Goal: Task Accomplishment & Management: Contribute content

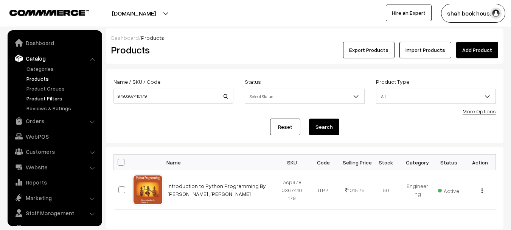
scroll to position [16, 0]
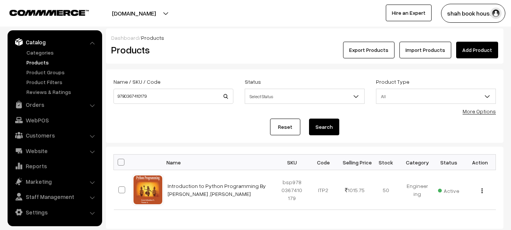
click at [32, 60] on link "Products" at bounding box center [62, 62] width 75 height 8
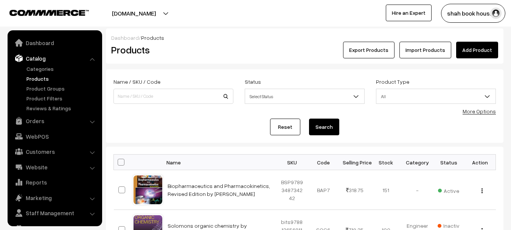
scroll to position [16, 0]
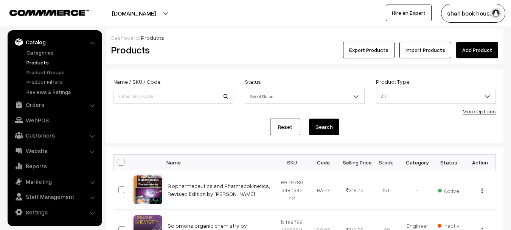
drag, startPoint x: 0, startPoint y: 0, endPoint x: 211, endPoint y: 47, distance: 215.9
click at [211, 47] on h2 "Products" at bounding box center [171, 50] width 121 height 12
click at [211, 46] on h2 "Products" at bounding box center [171, 50] width 121 height 12
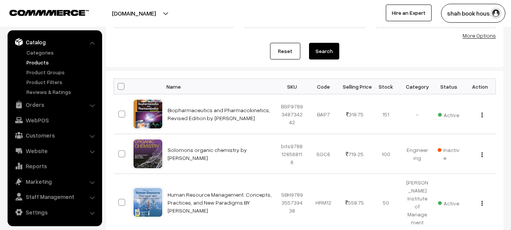
scroll to position [0, 0]
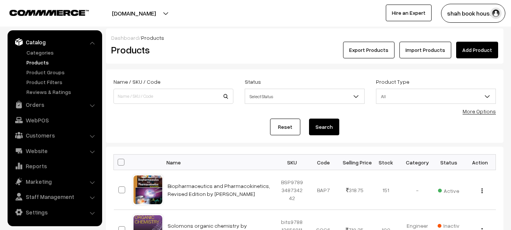
click at [220, 50] on h2 "Products" at bounding box center [171, 50] width 121 height 12
click at [211, 51] on h2 "Products" at bounding box center [171, 50] width 121 height 12
click at [273, 56] on div "Export Products Import Products Add Product" at bounding box center [371, 50] width 254 height 17
click at [376, 132] on div "Reset Search" at bounding box center [304, 126] width 382 height 17
click at [378, 127] on div "Reset Search" at bounding box center [304, 126] width 382 height 17
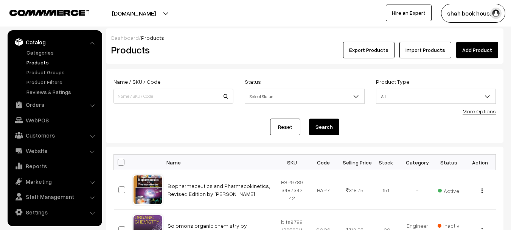
click at [436, 122] on div "Reset Search" at bounding box center [304, 126] width 382 height 17
click at [264, 43] on div "Export Products Import Products Add Product" at bounding box center [371, 50] width 254 height 17
click at [385, 136] on form "Name / SKU / Code Status Select Status Active Inactive Select Status Product Ty…" at bounding box center [304, 105] width 397 height 73
click at [385, 133] on div "Reset Search" at bounding box center [304, 126] width 382 height 17
click at [489, 12] on button "shah book hous…" at bounding box center [473, 13] width 64 height 19
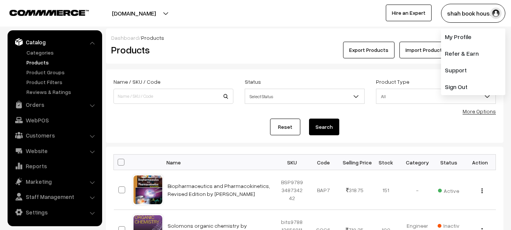
click at [262, 22] on div "shah book hous… My Profile Refer & Earn Support Sign Out Hire an Expert" at bounding box center [385, 13] width 259 height 19
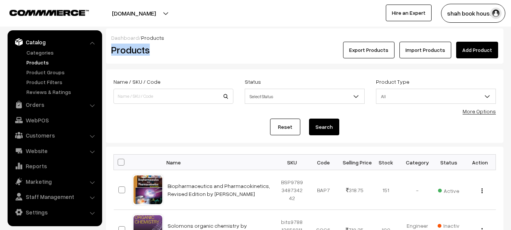
drag, startPoint x: 229, startPoint y: 39, endPoint x: 228, endPoint y: 43, distance: 3.9
click at [228, 43] on div "Dashboard / Products Products Export Products Import Products Add Product" at bounding box center [304, 45] width 397 height 35
click at [314, 38] on div "Dashboard / Products" at bounding box center [304, 38] width 387 height 8
click at [271, 53] on div "Export Products Import Products Add Product" at bounding box center [371, 50] width 254 height 17
click at [178, 124] on div "Reset Search" at bounding box center [304, 126] width 382 height 17
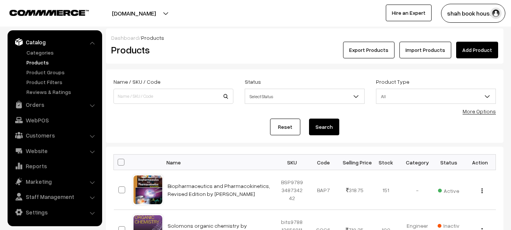
click at [209, 49] on h2 "Products" at bounding box center [171, 50] width 121 height 12
click at [136, 93] on input at bounding box center [173, 95] width 120 height 15
paste input "9789391910877"
type input "9789391910877"
click at [309, 118] on button "Search" at bounding box center [324, 126] width 30 height 17
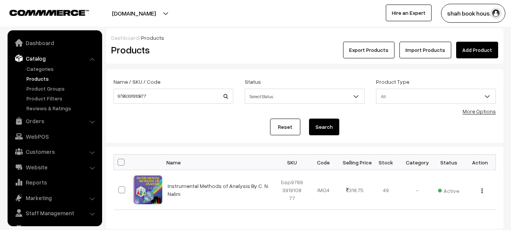
scroll to position [16, 0]
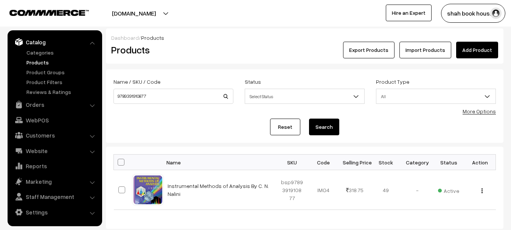
click at [232, 43] on div "Products" at bounding box center [172, 50] width 133 height 17
click at [32, 59] on link "Products" at bounding box center [62, 62] width 75 height 8
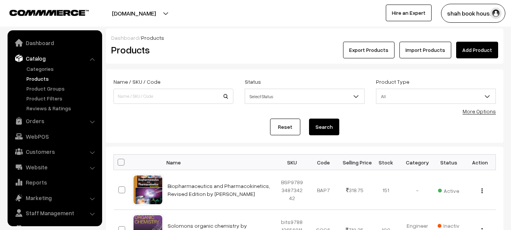
scroll to position [16, 0]
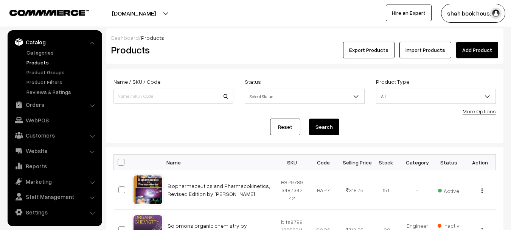
click at [482, 49] on link "Add Product" at bounding box center [477, 50] width 42 height 17
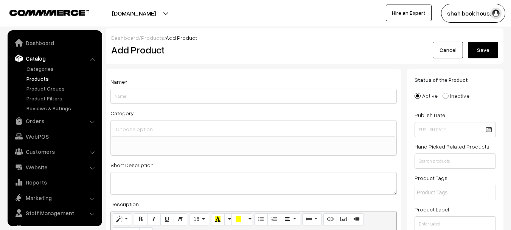
select select
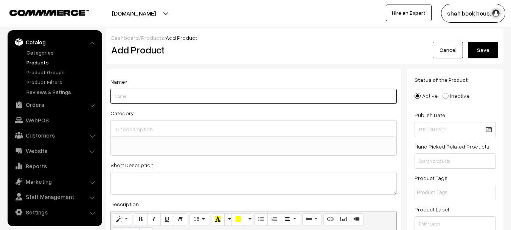
click at [140, 99] on input "Weight" at bounding box center [253, 95] width 286 height 15
paste input "Textbook of Regulatory Affairs, Intellectual Property Rights, Patents and Quali…"
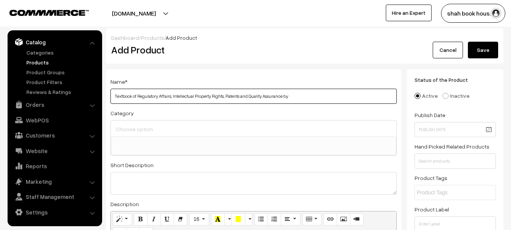
paste input "K. [PERSON_NAME]"
paste input "N. Divya"
paste input "T. [PERSON_NAME]"
paste input "K. Srinivas"
type input "Textbook of Regulatory Affairs, Intellectual Property Rights, Patents and Quali…"
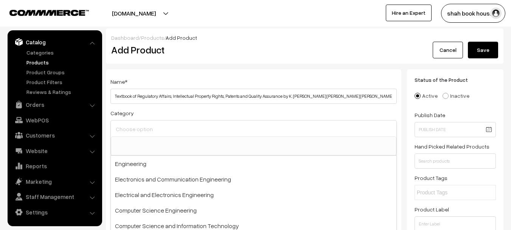
click at [134, 128] on input at bounding box center [253, 128] width 279 height 11
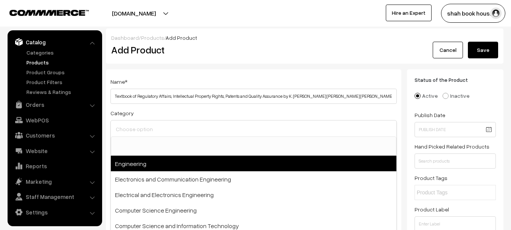
paste input "Pharmaceutical Analysis"
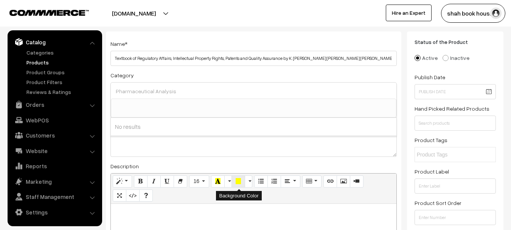
scroll to position [113, 0]
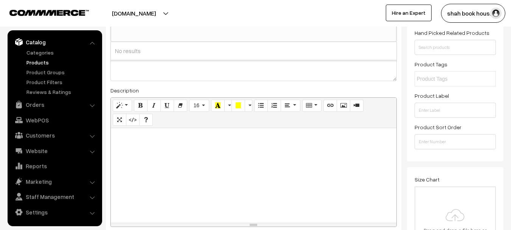
type input "Pharmaceutical Analysis"
click at [149, 151] on div at bounding box center [254, 175] width 286 height 95
paste div
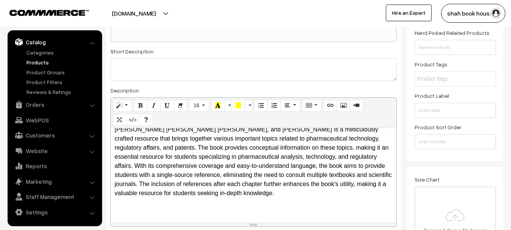
scroll to position [0, 0]
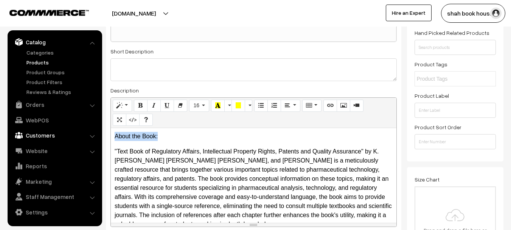
drag, startPoint x: 160, startPoint y: 135, endPoint x: 80, endPoint y: 137, distance: 79.4
click at [141, 105] on icon "Bold (CTRL+B)" at bounding box center [140, 105] width 5 height 6
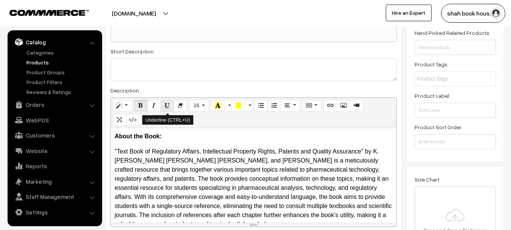
click at [168, 105] on icon "Underline (CTRL+U)" at bounding box center [166, 105] width 5 height 6
click at [183, 179] on p ""Text Book of Regulatory Affairs, Intellectual Property Rights, Patents and Qua…" at bounding box center [254, 188] width 278 height 82
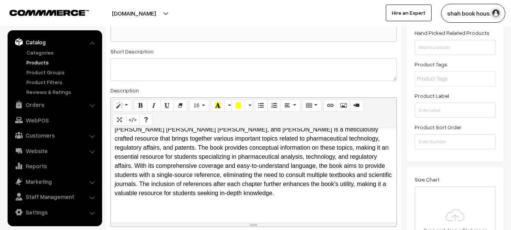
click at [276, 194] on p ""Text Book of Regulatory Affairs, Intellectual Property Rights, Patents and Qua…" at bounding box center [254, 157] width 278 height 82
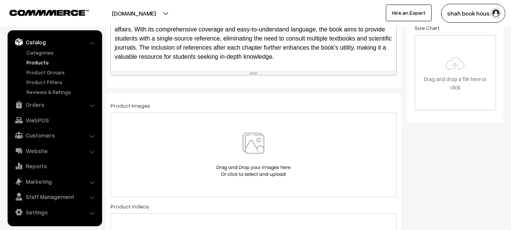
scroll to position [340, 0]
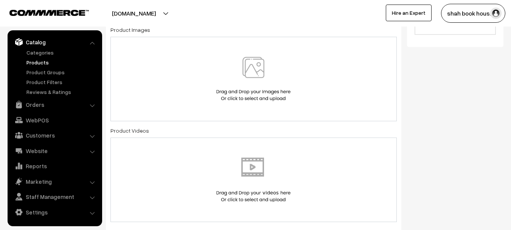
click at [384, 128] on div "Product Videos" at bounding box center [253, 174] width 286 height 96
click at [385, 126] on div "Product Videos" at bounding box center [253, 174] width 286 height 96
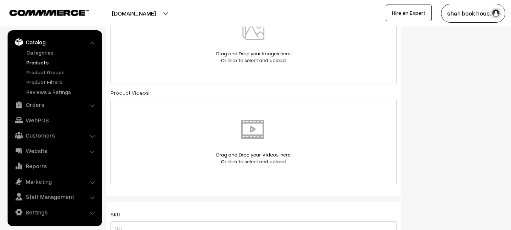
scroll to position [454, 0]
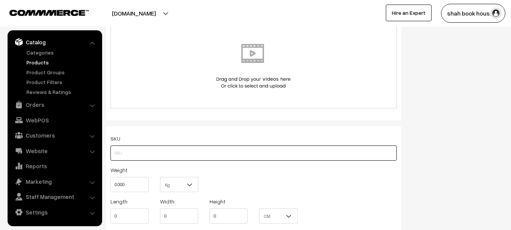
click at [163, 156] on input "text" at bounding box center [253, 152] width 286 height 15
paste input "9789349562615"
type input "BSP9789349562615"
drag, startPoint x: 128, startPoint y: 182, endPoint x: 114, endPoint y: 186, distance: 15.1
click at [114, 186] on input "0.000" at bounding box center [129, 184] width 38 height 15
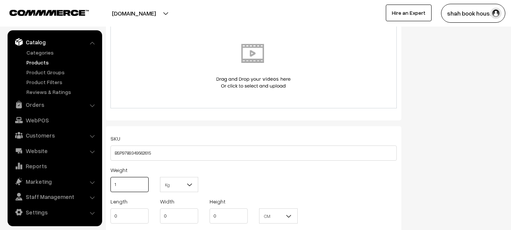
scroll to position [492, 0]
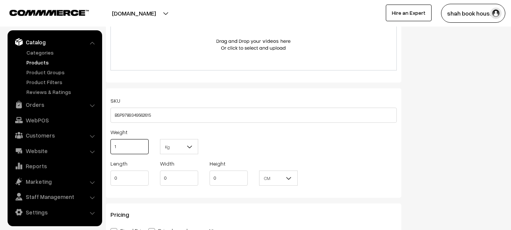
type input "1"
drag, startPoint x: 124, startPoint y: 180, endPoint x: 118, endPoint y: 181, distance: 6.8
click at [118, 181] on input "0" at bounding box center [129, 177] width 38 height 15
drag, startPoint x: 119, startPoint y: 178, endPoint x: 107, endPoint y: 179, distance: 12.1
click at [107, 179] on div "Length 0" at bounding box center [130, 173] width 50 height 31
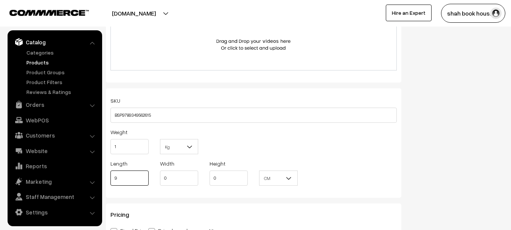
type input "9"
type input "6"
type input "1"
click at [292, 178] on b at bounding box center [289, 178] width 8 height 8
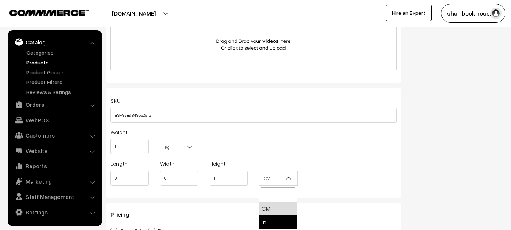
select select "2"
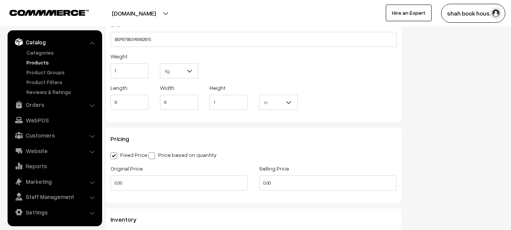
scroll to position [605, 0]
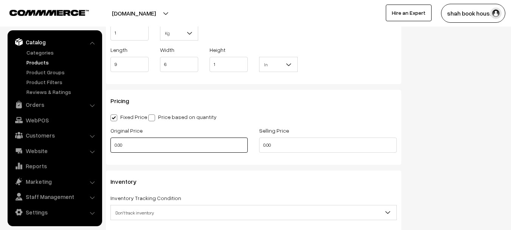
drag, startPoint x: 134, startPoint y: 147, endPoint x: 110, endPoint y: 149, distance: 23.5
click at [110, 149] on input "0.00" at bounding box center [178, 144] width 137 height 15
type input "0"
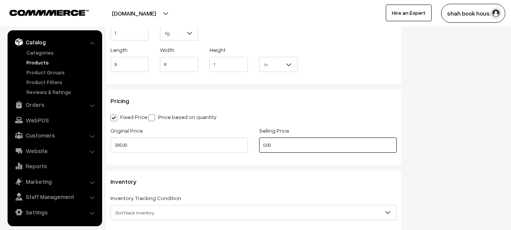
type input "395"
type input "0"
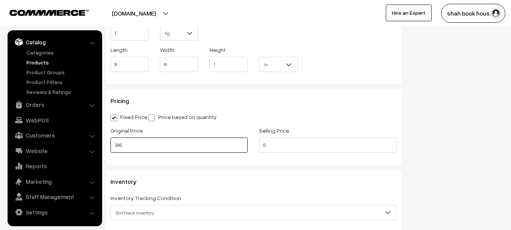
click at [167, 145] on input "395" at bounding box center [178, 144] width 137 height 15
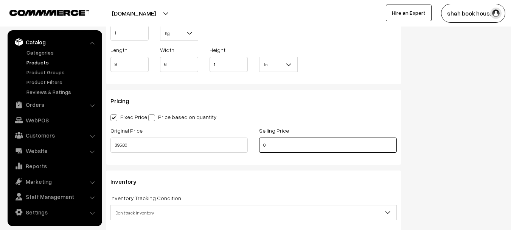
type input "395"
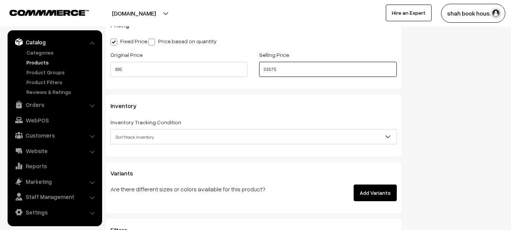
type input "335.75"
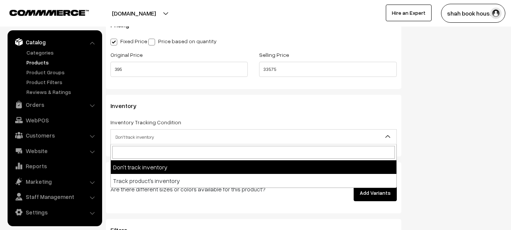
click at [194, 137] on span "Don't track inventory" at bounding box center [254, 136] width 286 height 13
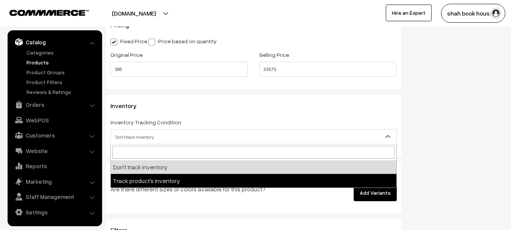
select select "2"
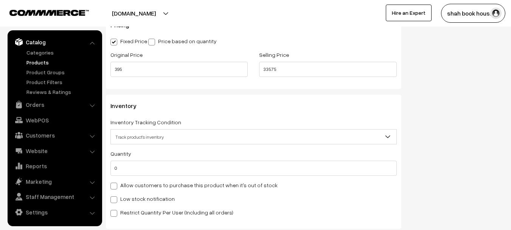
scroll to position [719, 0]
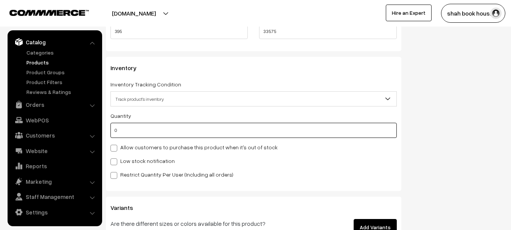
drag, startPoint x: 124, startPoint y: 132, endPoint x: 110, endPoint y: 131, distance: 14.0
click at [110, 131] on div "Inventory Inventory Tracking Condition Don't track inventory Track product's in…" at bounding box center [253, 123] width 295 height 133
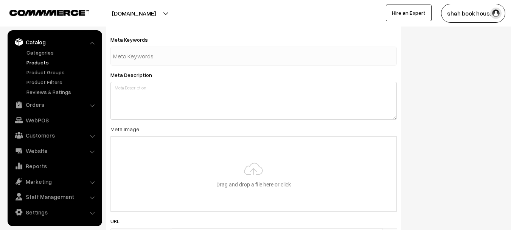
scroll to position [1135, 0]
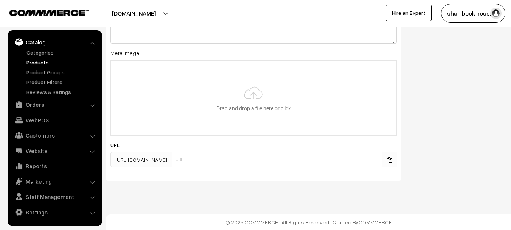
type input "151"
click at [224, 163] on input "text" at bounding box center [277, 159] width 211 height 15
paste input "9789349562615"
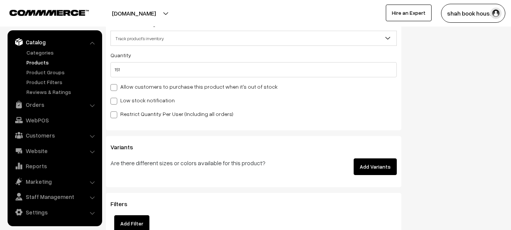
scroll to position [0, 0]
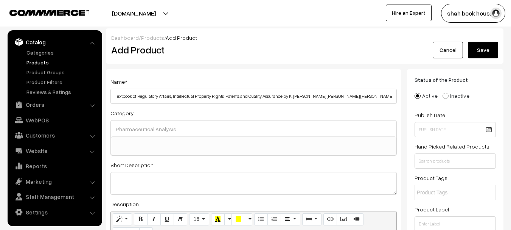
type input "9789349562615"
click at [470, 48] on button "Save" at bounding box center [483, 50] width 30 height 17
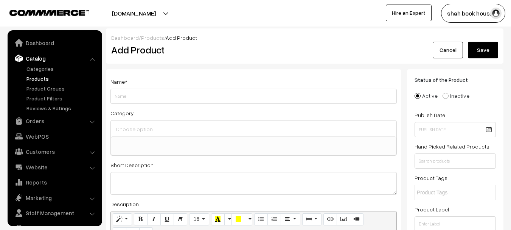
select select
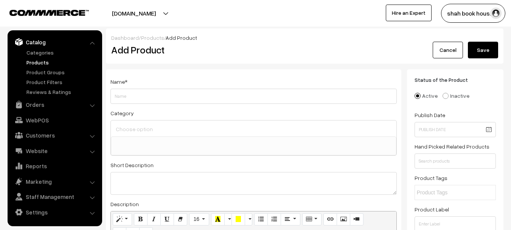
click at [40, 62] on link "Products" at bounding box center [62, 62] width 75 height 8
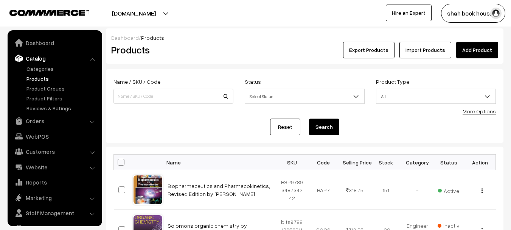
scroll to position [16, 0]
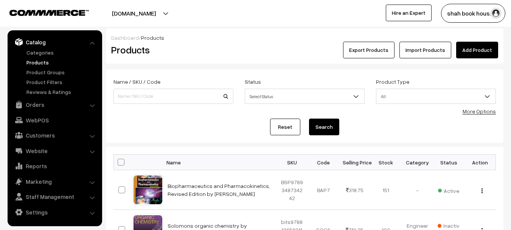
click at [40, 61] on link "Products" at bounding box center [62, 62] width 75 height 8
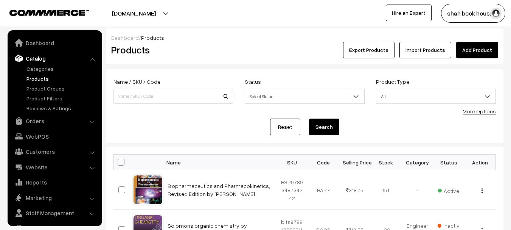
scroll to position [16, 0]
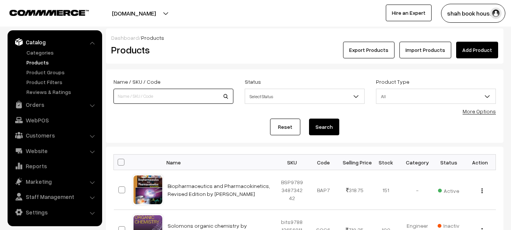
click at [134, 98] on input at bounding box center [173, 95] width 120 height 15
paste input "9789349562615"
type input "9789349562615"
click at [309, 118] on button "Search" at bounding box center [324, 126] width 30 height 17
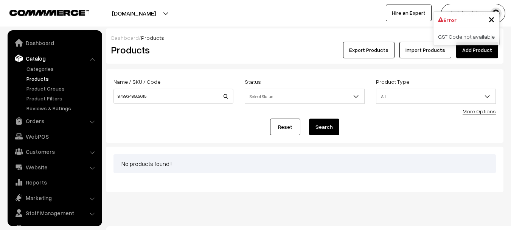
scroll to position [16, 0]
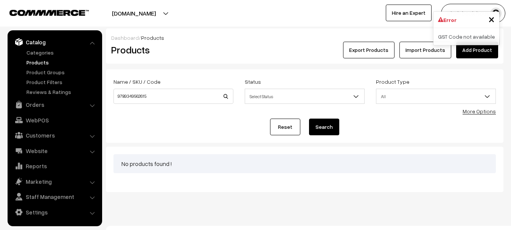
click at [159, 128] on div "Reset Search" at bounding box center [304, 126] width 382 height 17
click at [39, 62] on link "Products" at bounding box center [62, 62] width 75 height 8
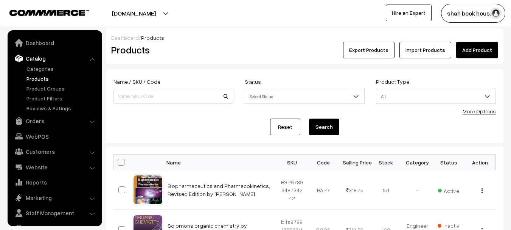
scroll to position [16, 0]
